Goal: Navigation & Orientation: Find specific page/section

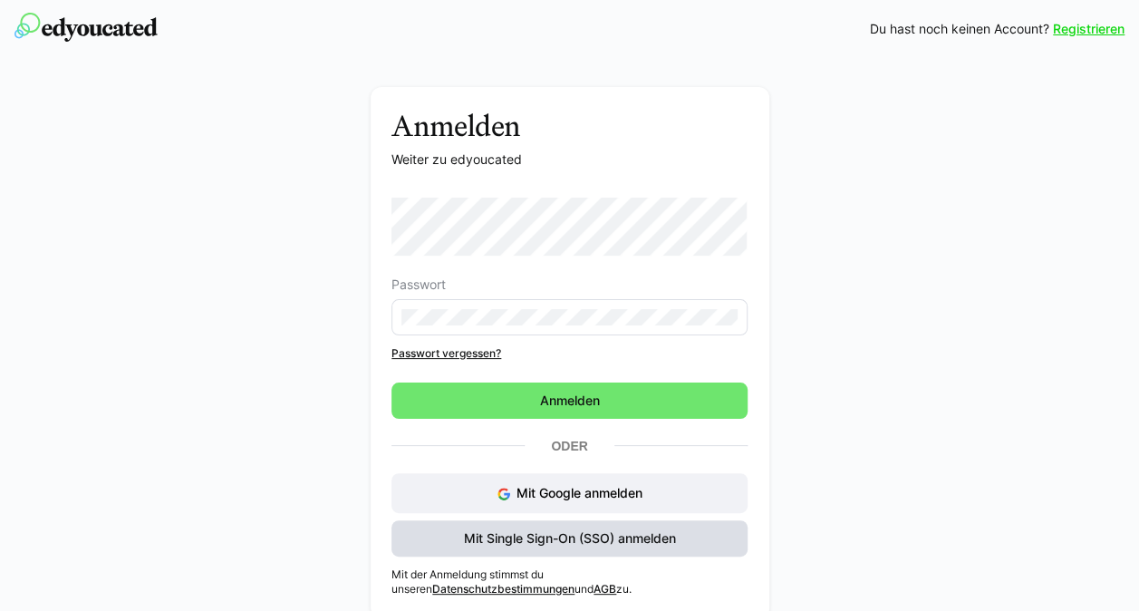
click at [498, 544] on span "Mit Single Sign-On (SSO) anmelden" at bounding box center [569, 538] width 217 height 18
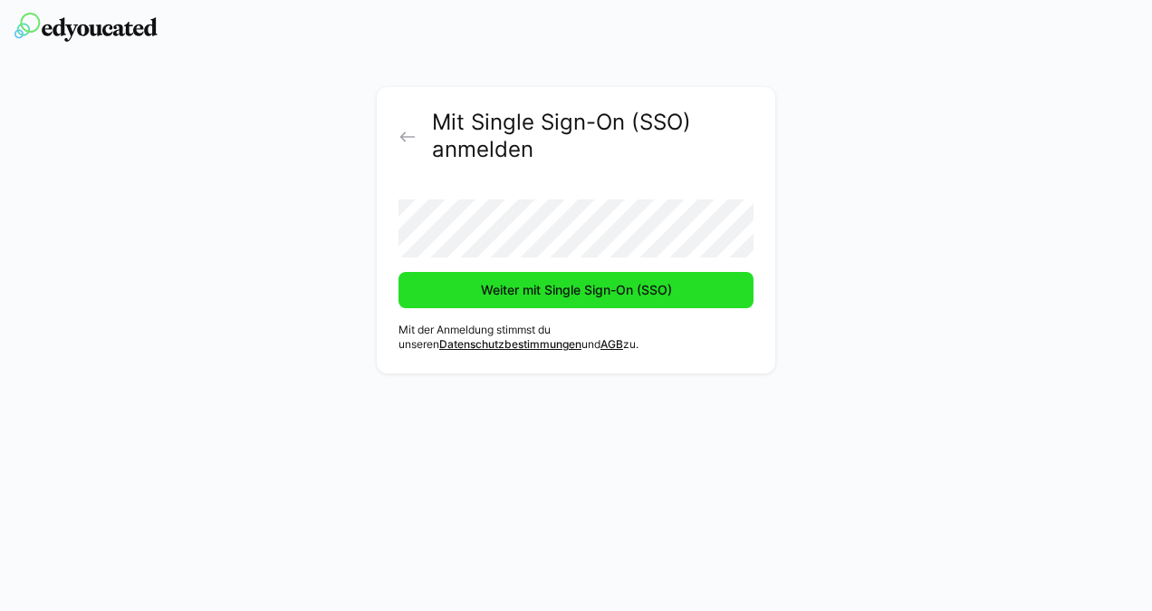
click at [475, 292] on span "Weiter mit Single Sign-On (SSO)" at bounding box center [576, 290] width 355 height 36
click at [481, 273] on span "Weiter mit Single Sign-On (SSO)" at bounding box center [576, 290] width 355 height 36
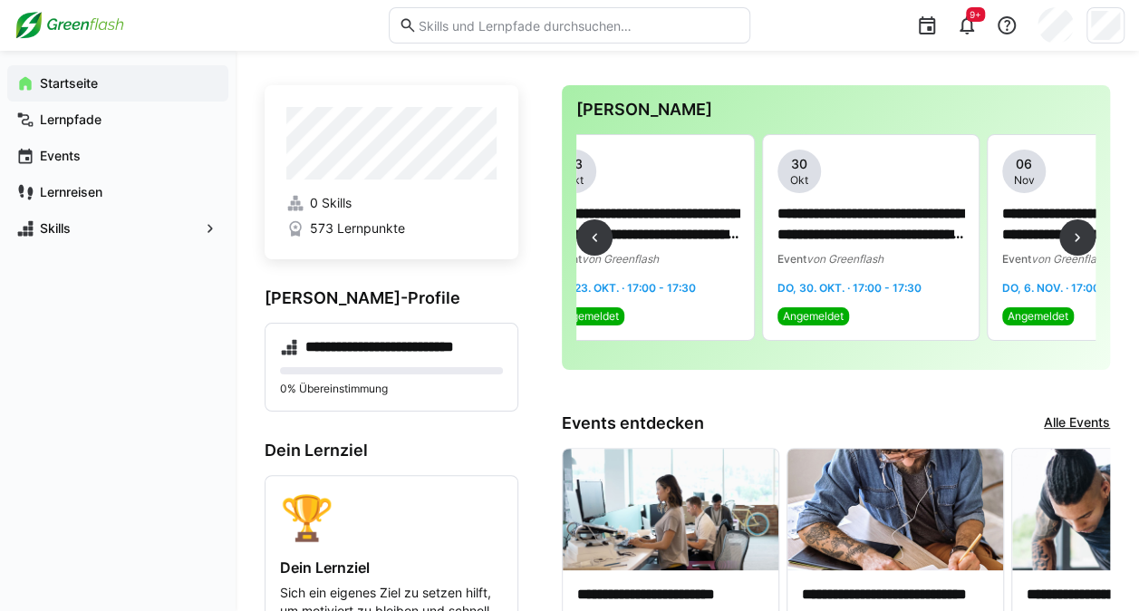
scroll to position [0, 931]
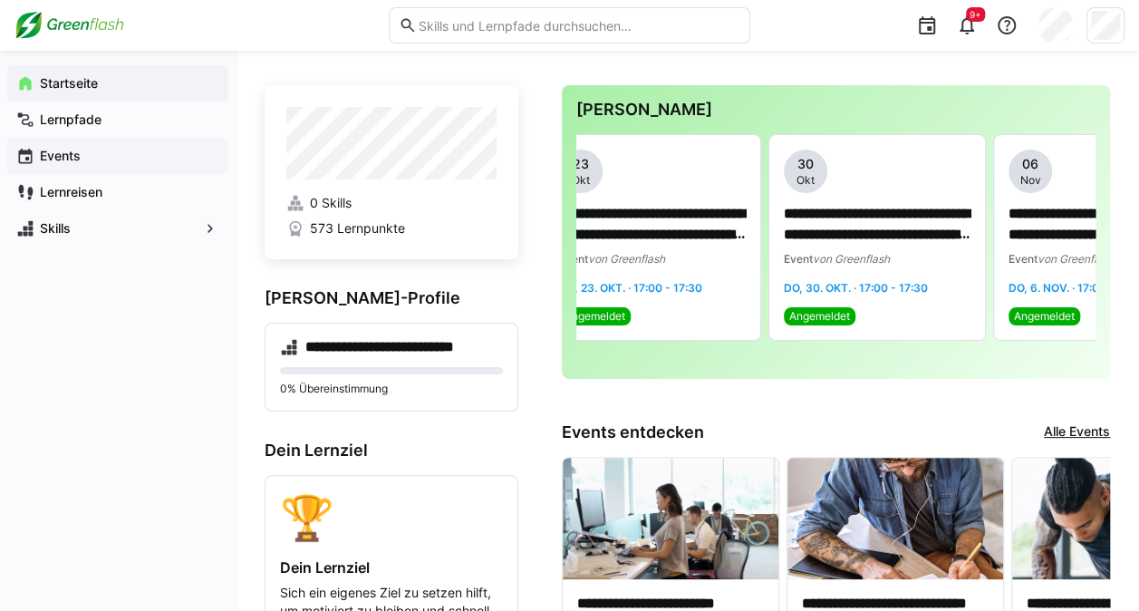
click at [54, 166] on div "Events" at bounding box center [117, 156] width 221 height 36
